Goal: Navigation & Orientation: Find specific page/section

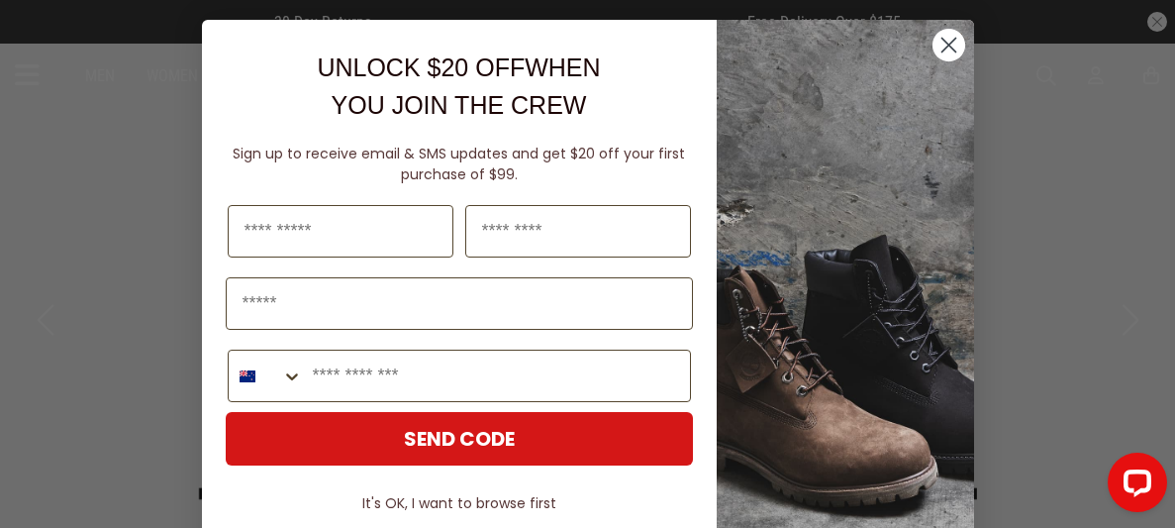
click at [947, 48] on circle "Close dialog" at bounding box center [947, 45] width 33 height 33
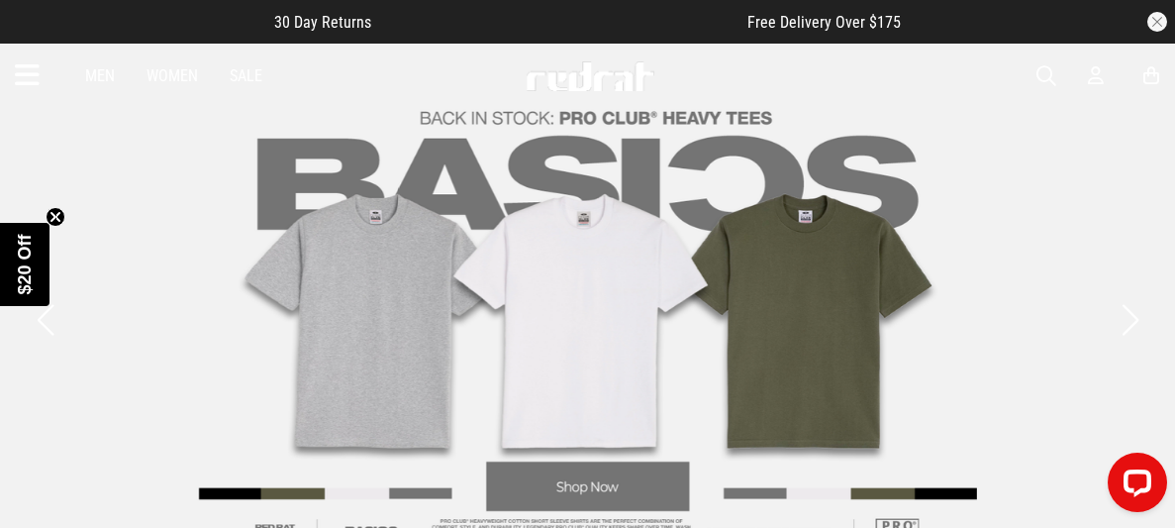
click at [1163, 23] on button "button" at bounding box center [1157, 22] width 20 height 20
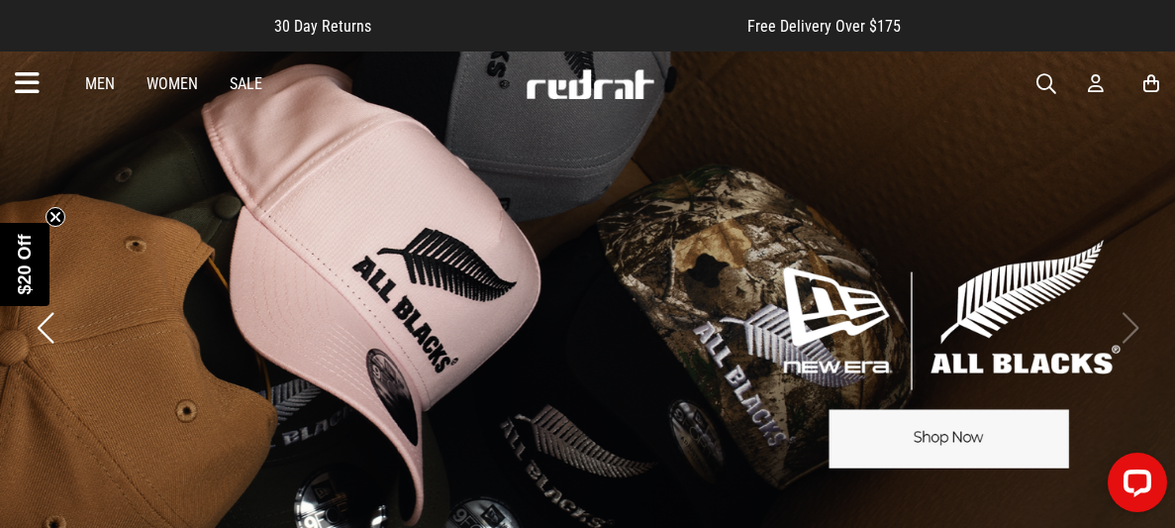
click at [1092, 78] on icon at bounding box center [1096, 83] width 16 height 21
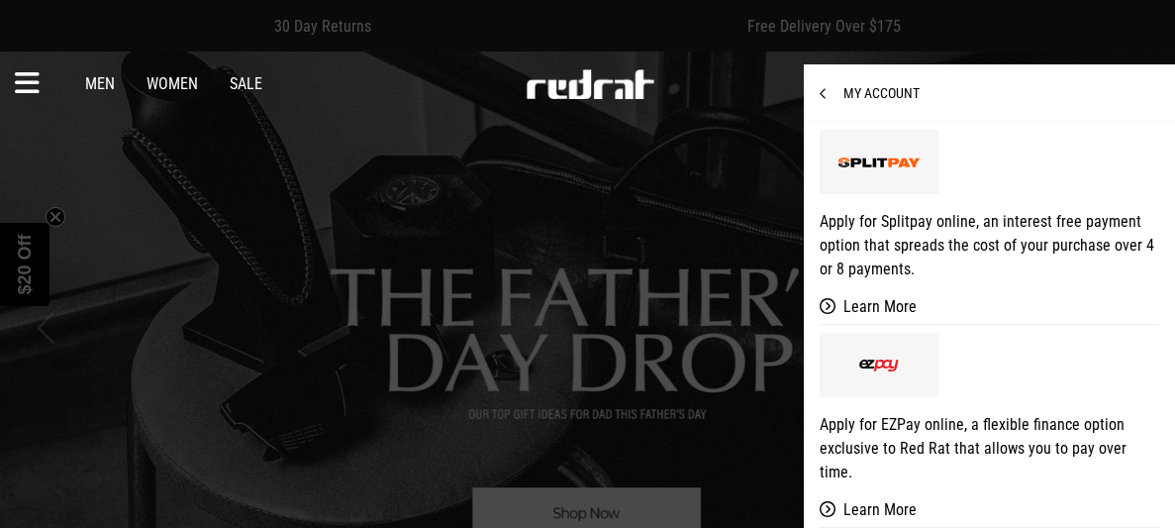
click at [877, 96] on span "My Account" at bounding box center [870, 93] width 100 height 16
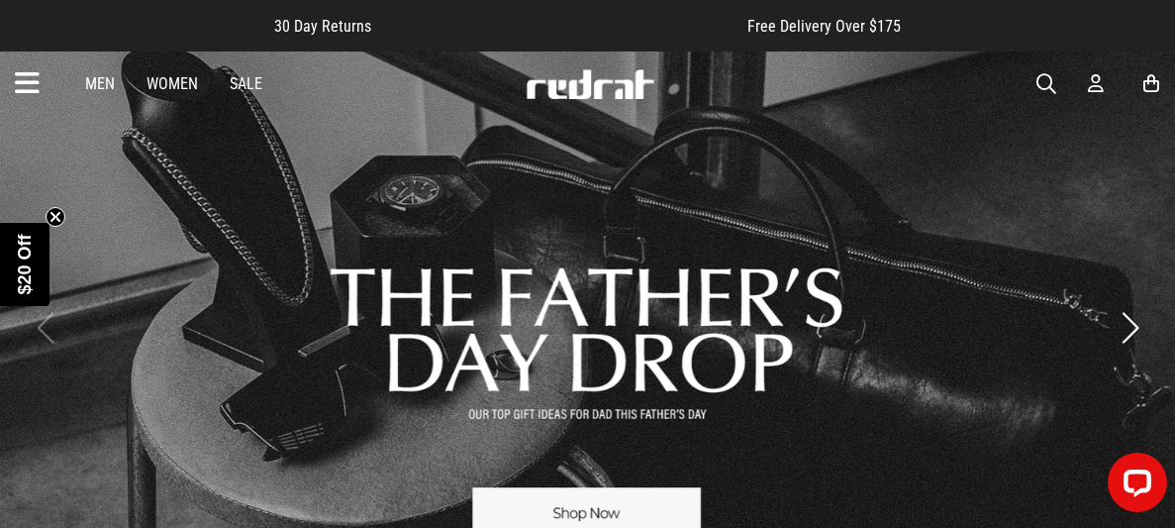
click at [1091, 83] on icon at bounding box center [1096, 83] width 16 height 21
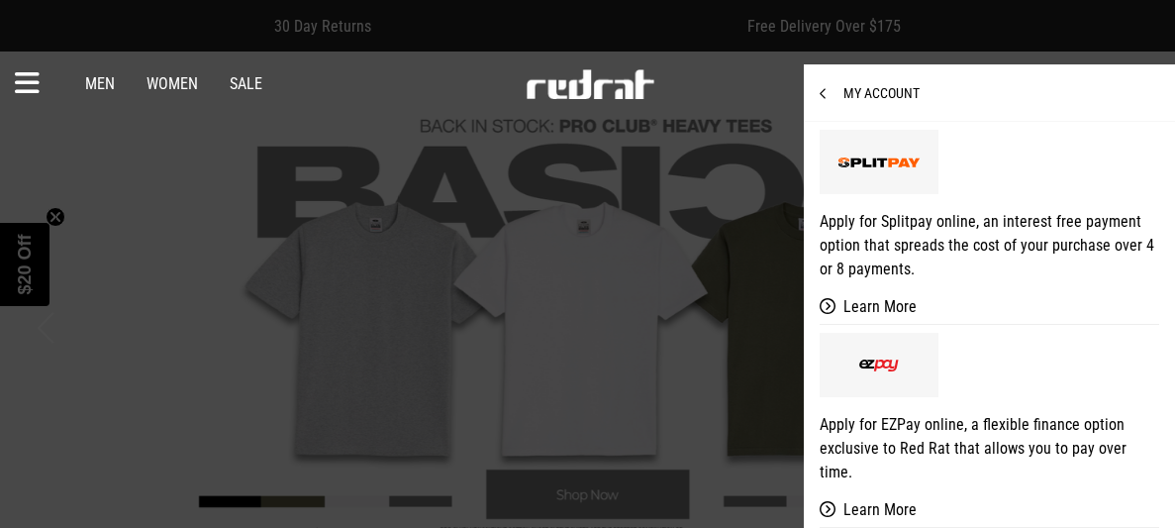
click at [879, 93] on span "My Account" at bounding box center [870, 93] width 100 height 16
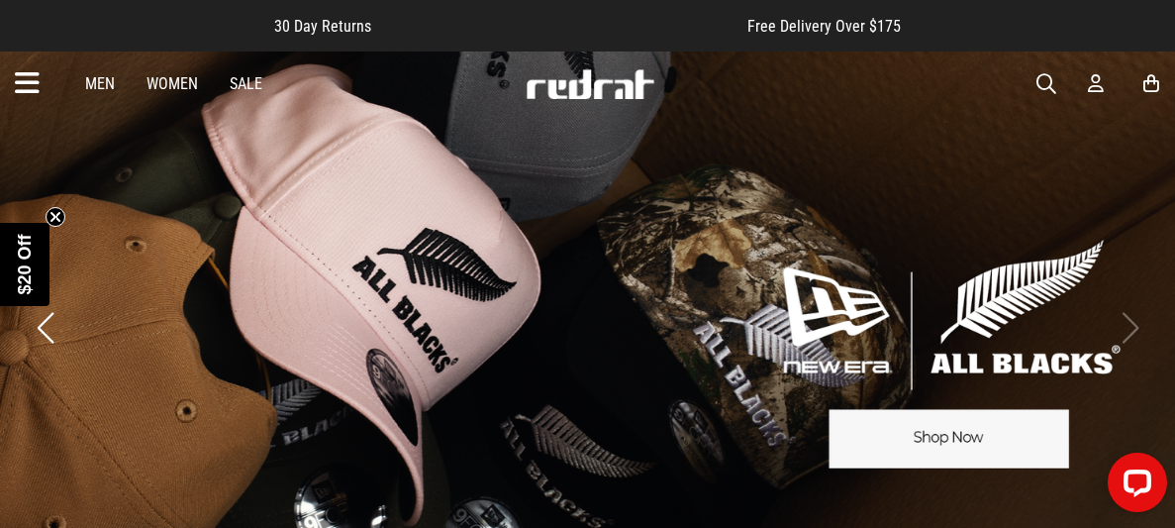
click at [1154, 88] on icon at bounding box center [1151, 83] width 16 height 21
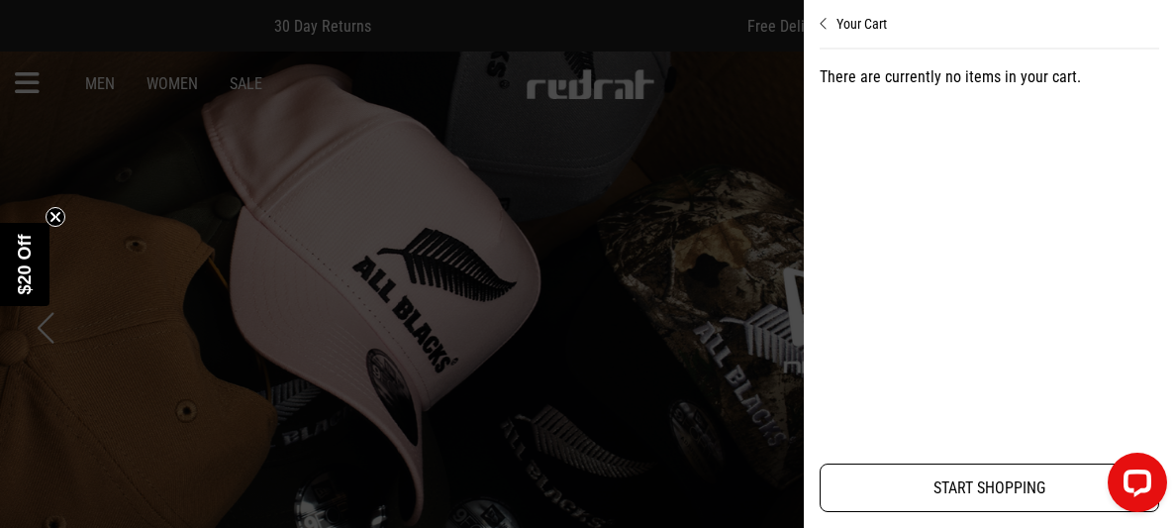
click at [955, 477] on link "START SHOPPING" at bounding box center [990, 487] width 340 height 49
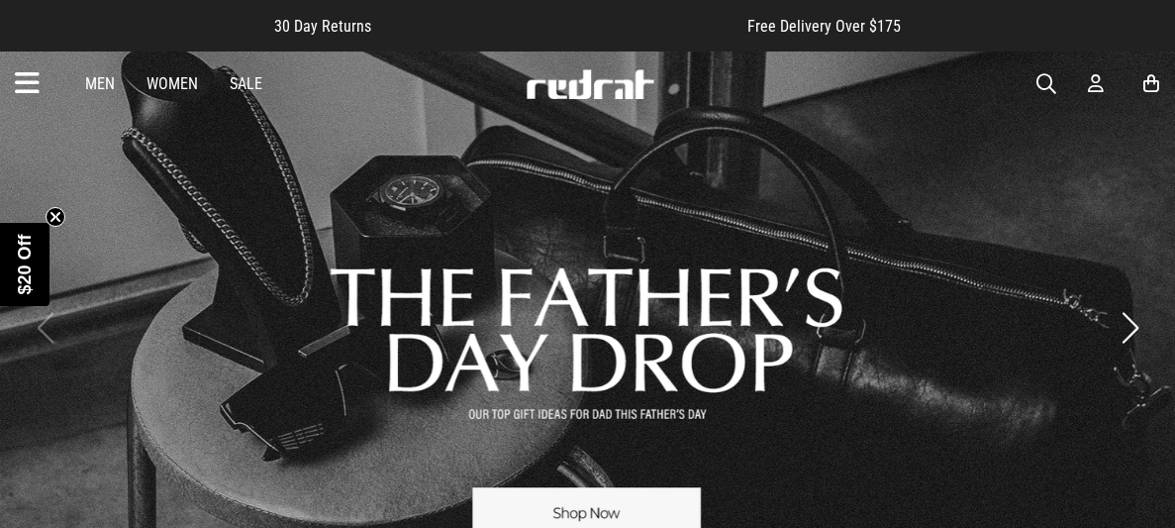
click at [1095, 83] on icon at bounding box center [1096, 83] width 16 height 21
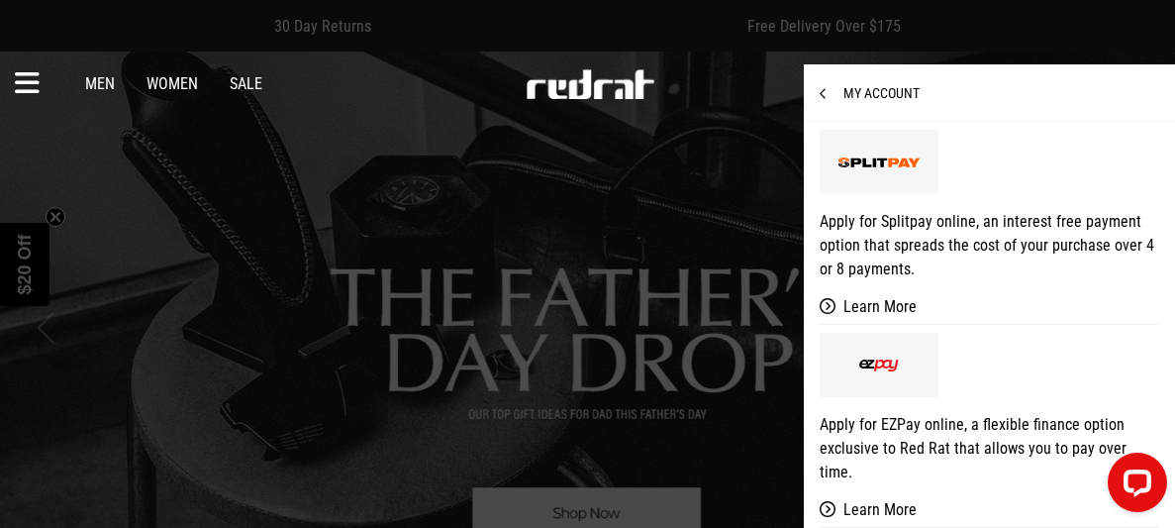
click at [877, 360] on img at bounding box center [879, 365] width 40 height 12
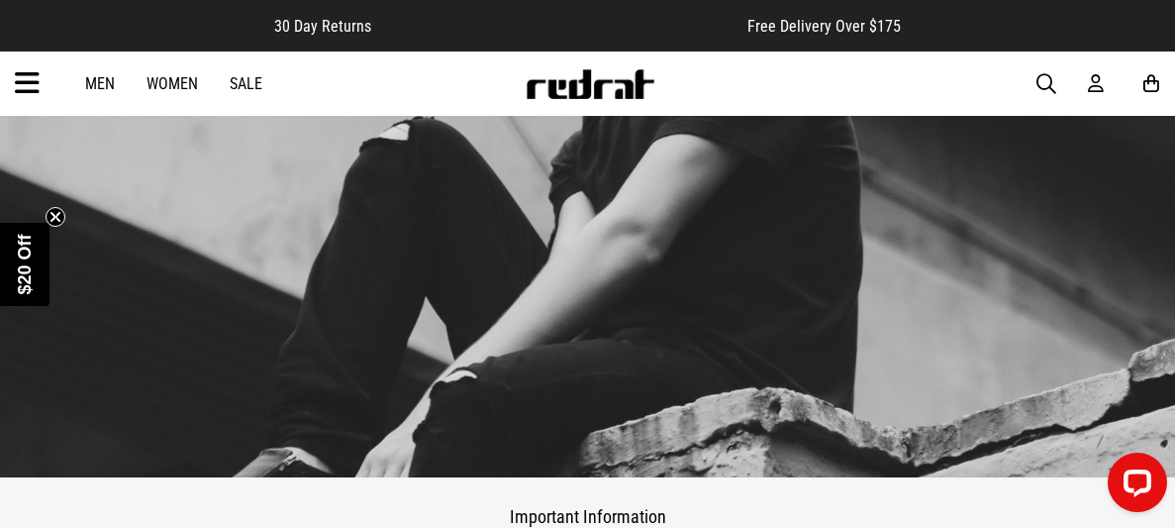
click at [240, 82] on link "Sale" at bounding box center [246, 83] width 33 height 19
